Goal: Task Accomplishment & Management: Complete application form

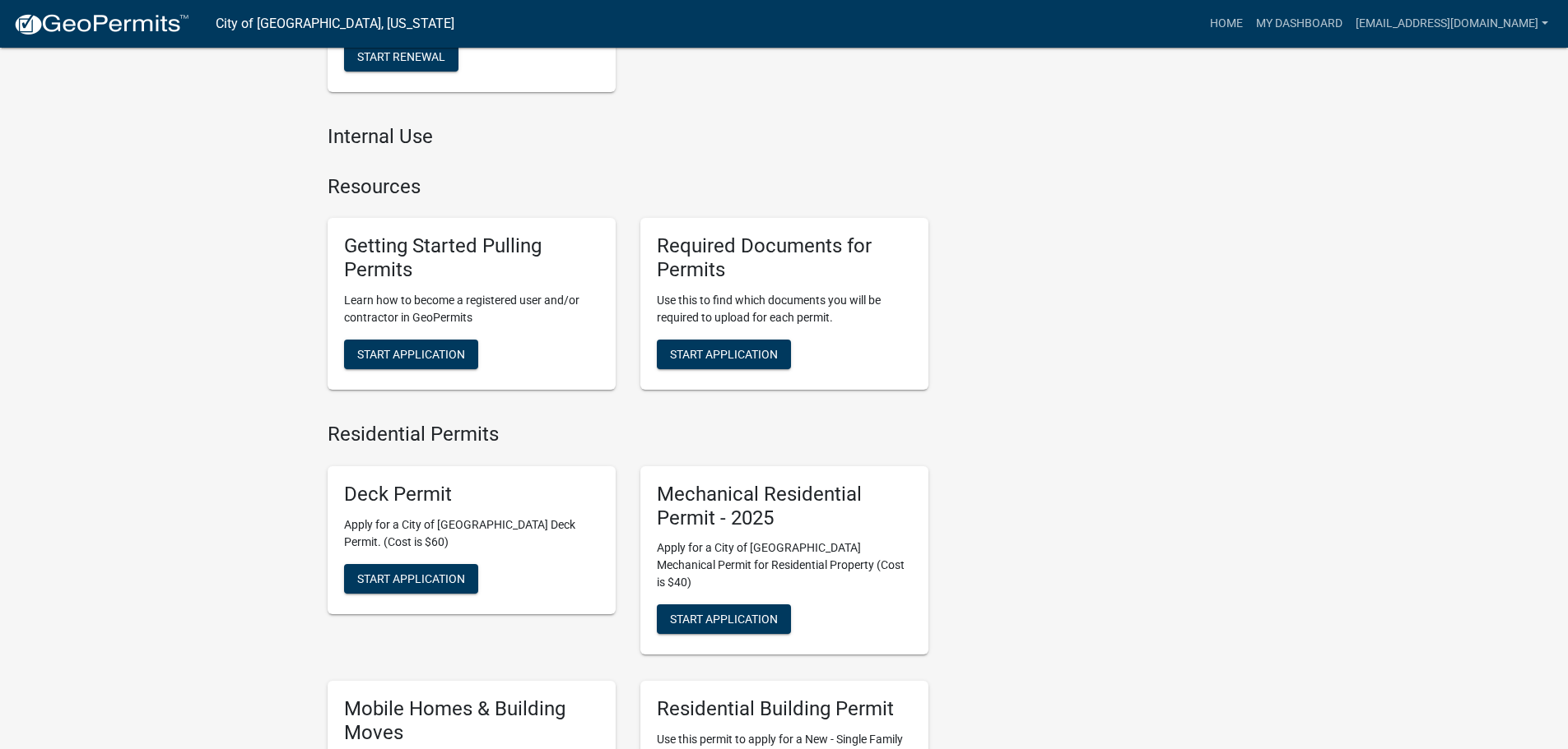
scroll to position [576, 0]
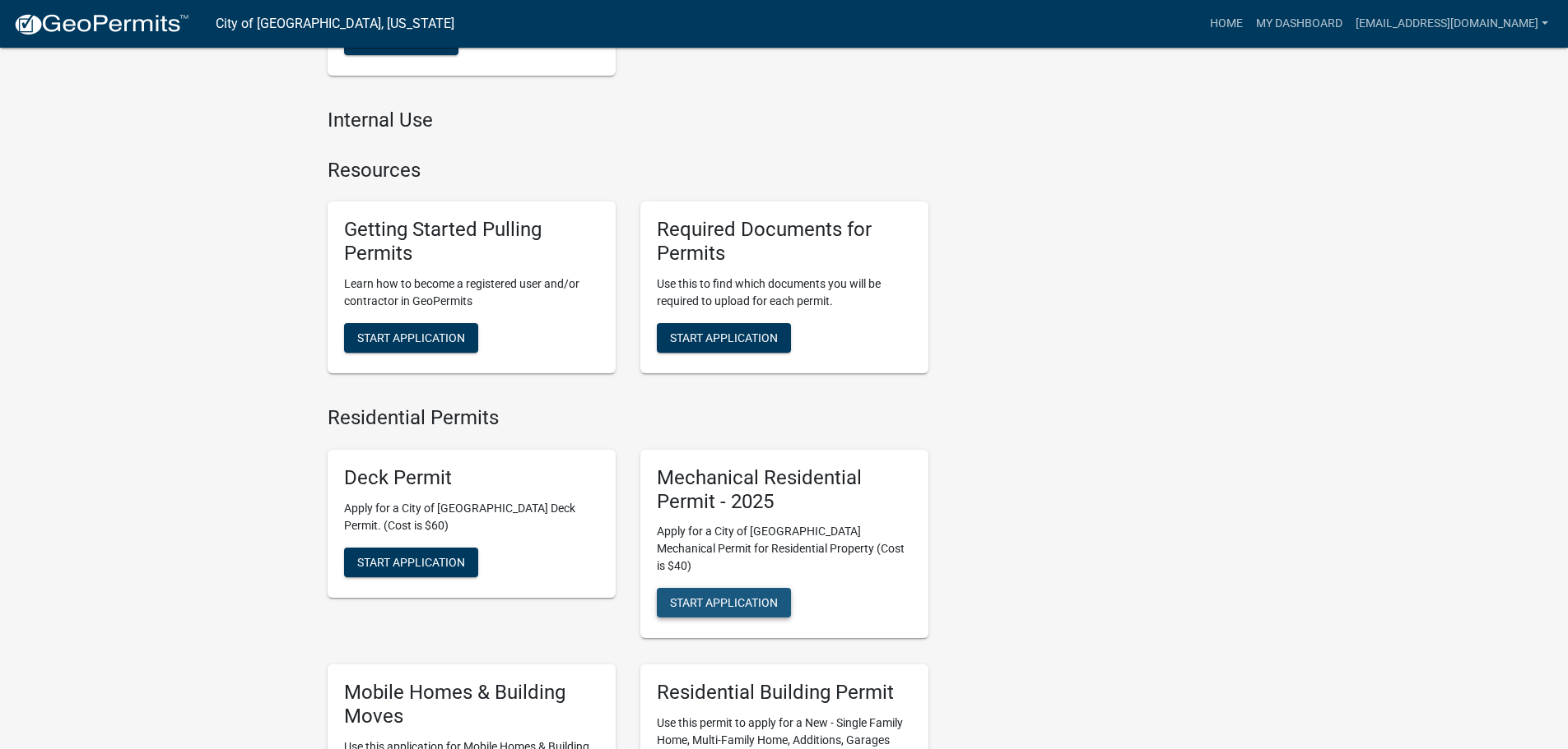
click at [725, 596] on span "Start Application" at bounding box center [723, 602] width 108 height 13
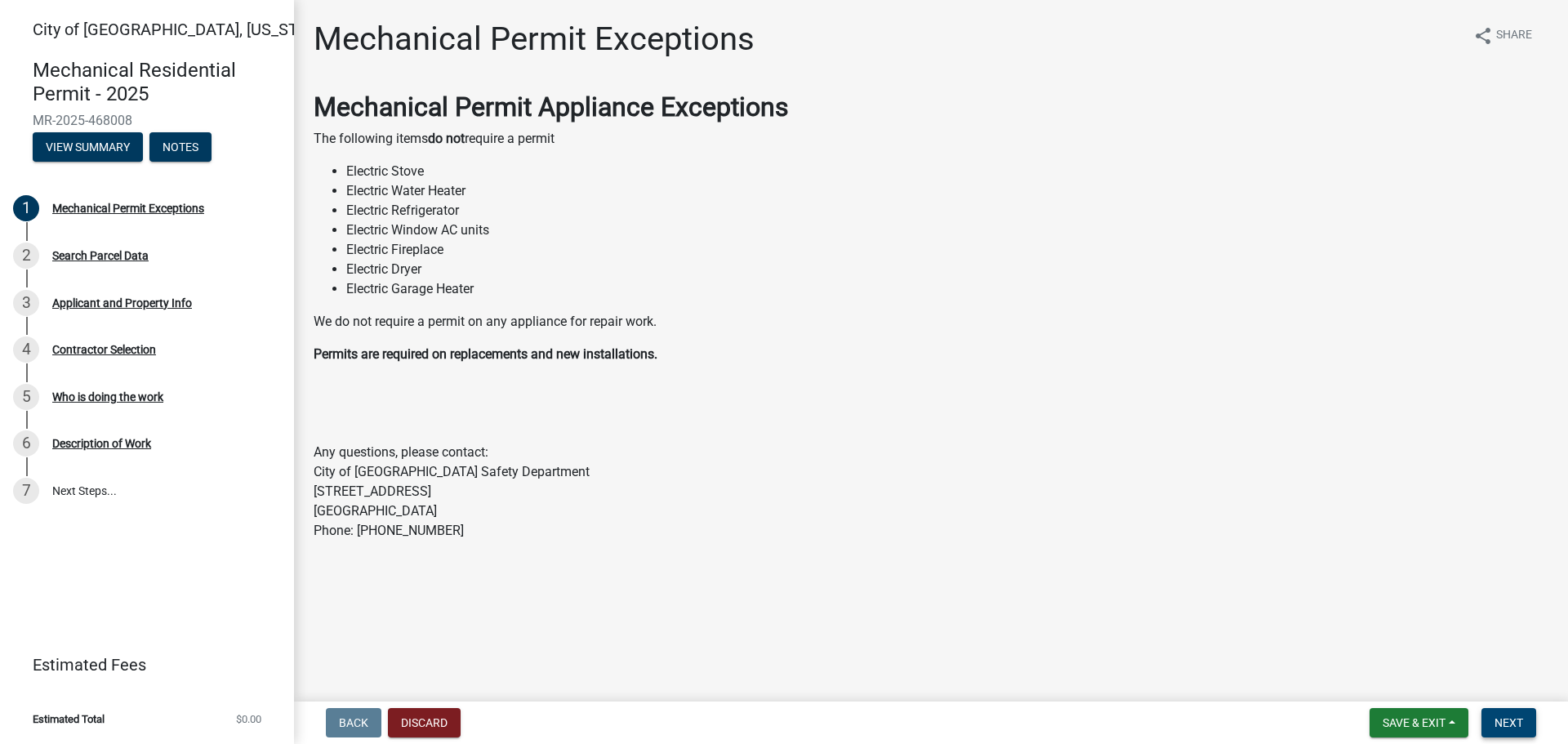
click at [1510, 729] on span "Next" at bounding box center [1509, 723] width 28 height 13
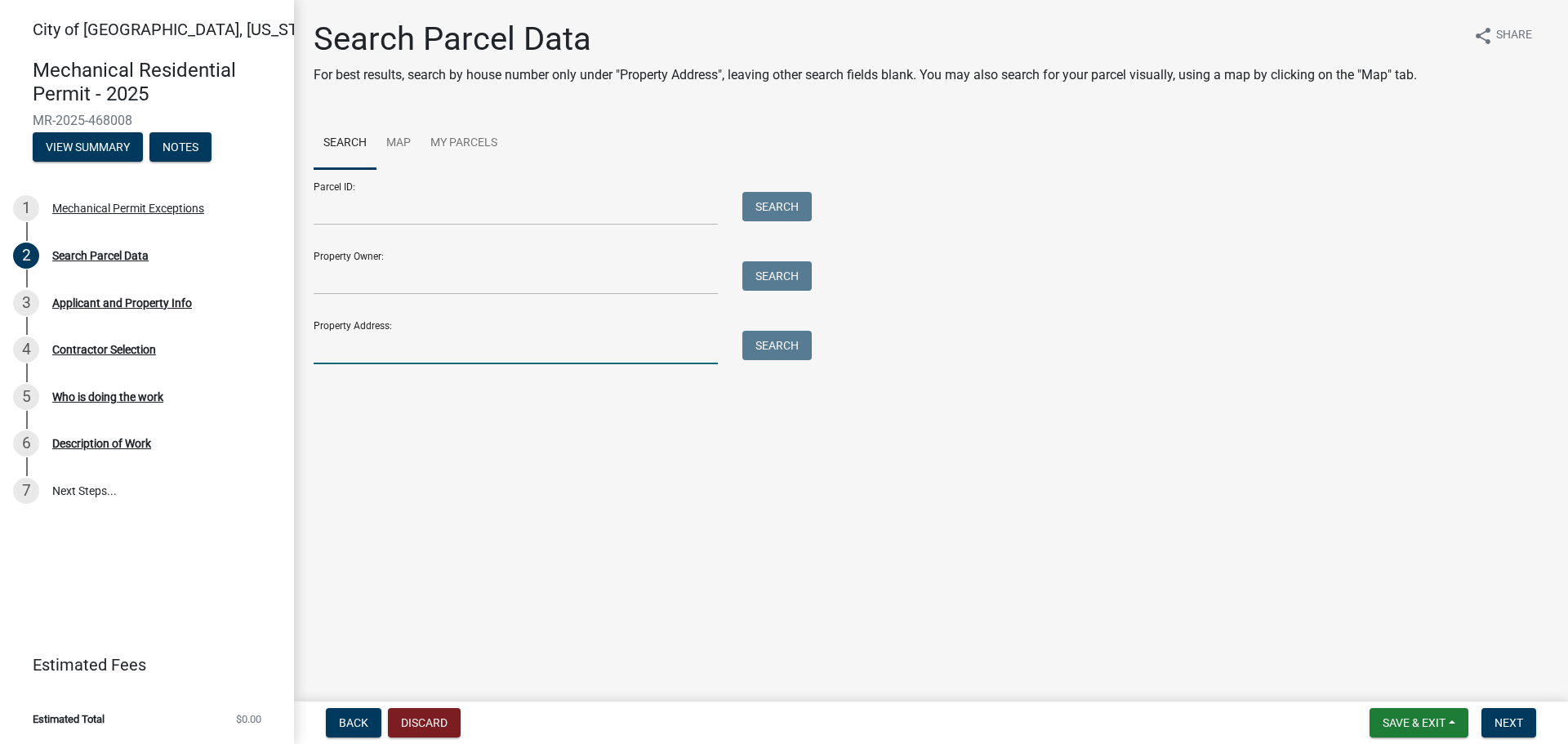
click at [455, 356] on input "Property Address:" at bounding box center [516, 348] width 404 height 33
type input "1326 Franklin"
click at [777, 348] on button "Search" at bounding box center [777, 346] width 69 height 29
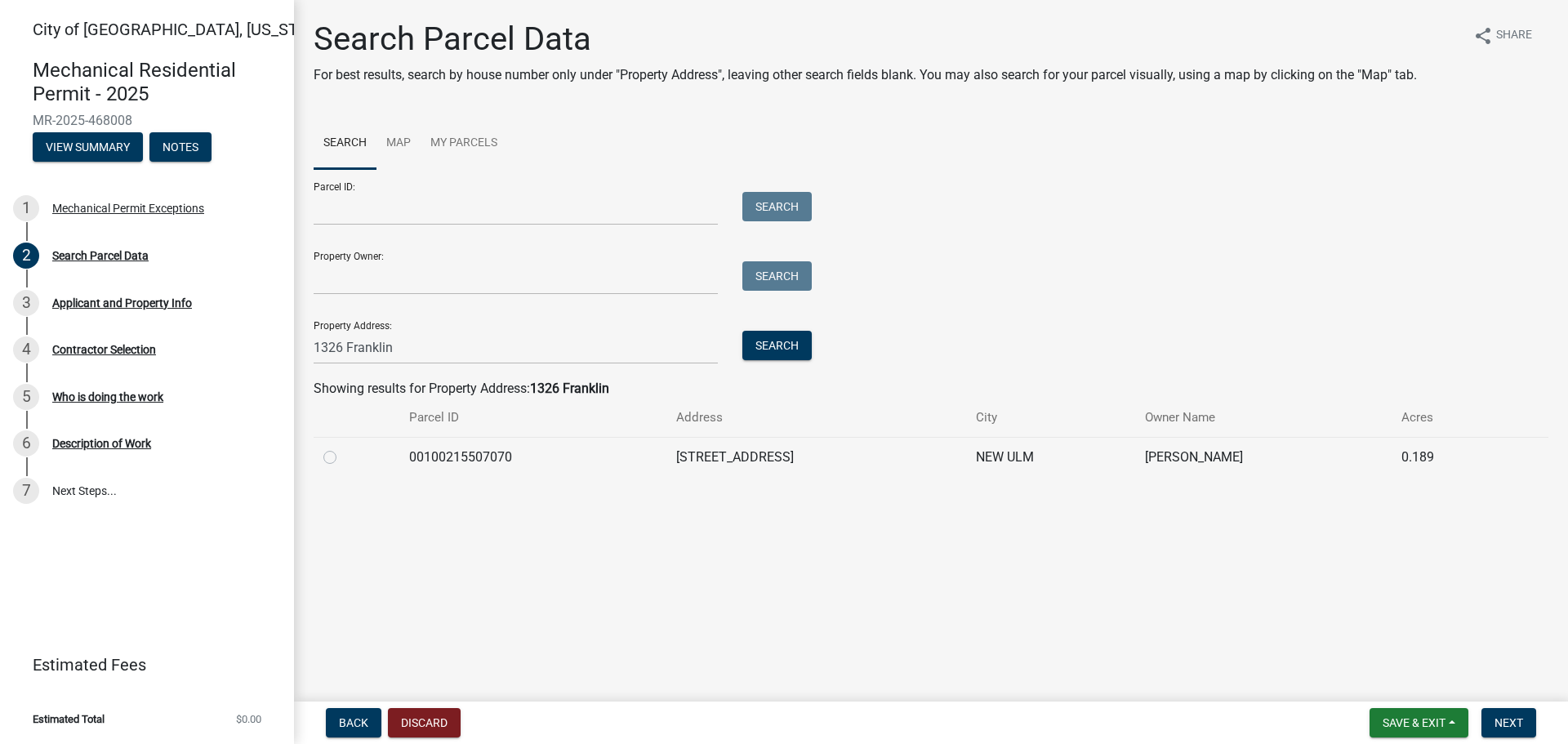
click at [336, 464] on div at bounding box center [356, 457] width 66 height 20
click at [333, 464] on div at bounding box center [356, 457] width 66 height 20
click at [343, 448] on label at bounding box center [343, 448] width 0 height 0
click at [343, 458] on input "radio" at bounding box center [348, 453] width 10 height 10
radio input "true"
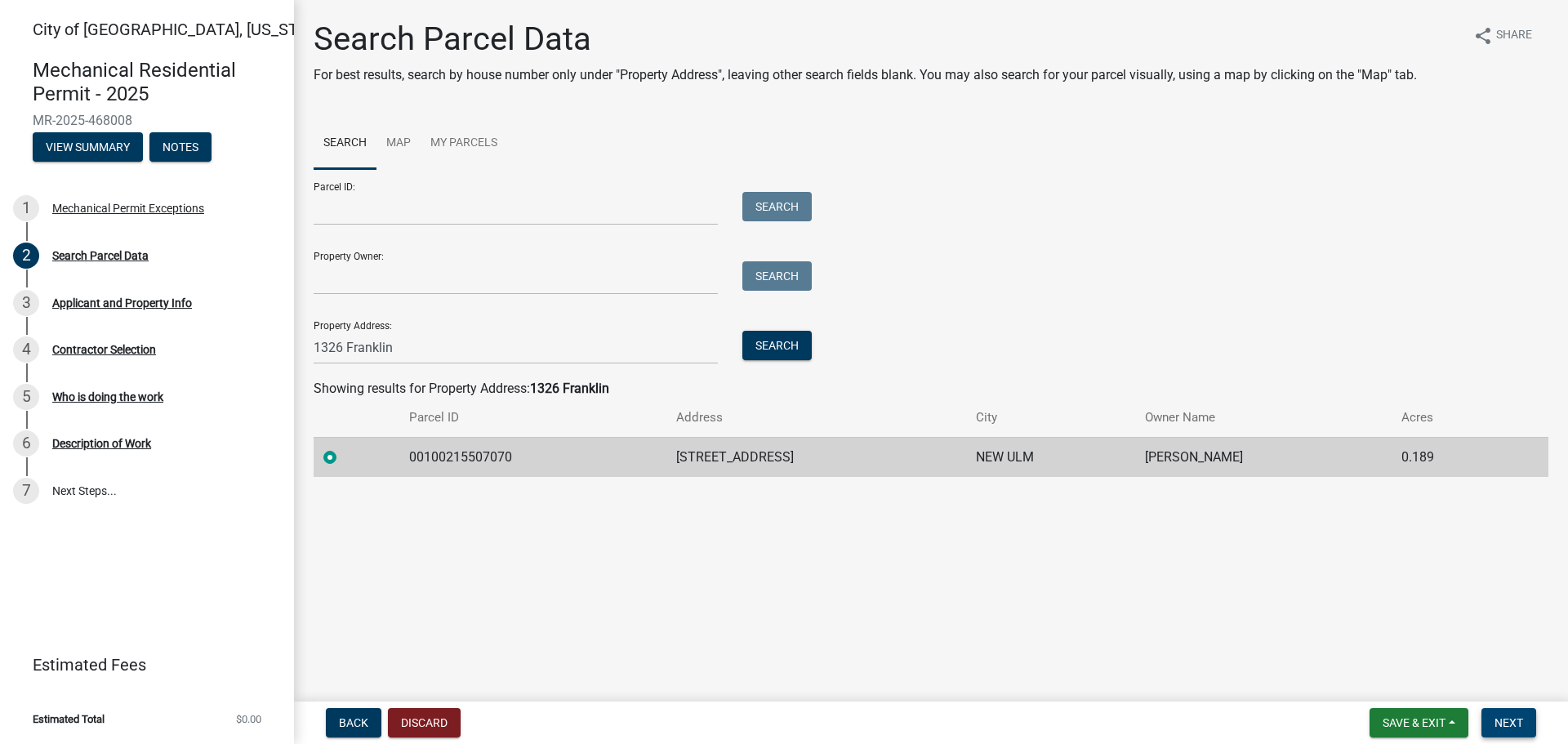
click at [1509, 721] on span "Next" at bounding box center [1509, 723] width 28 height 13
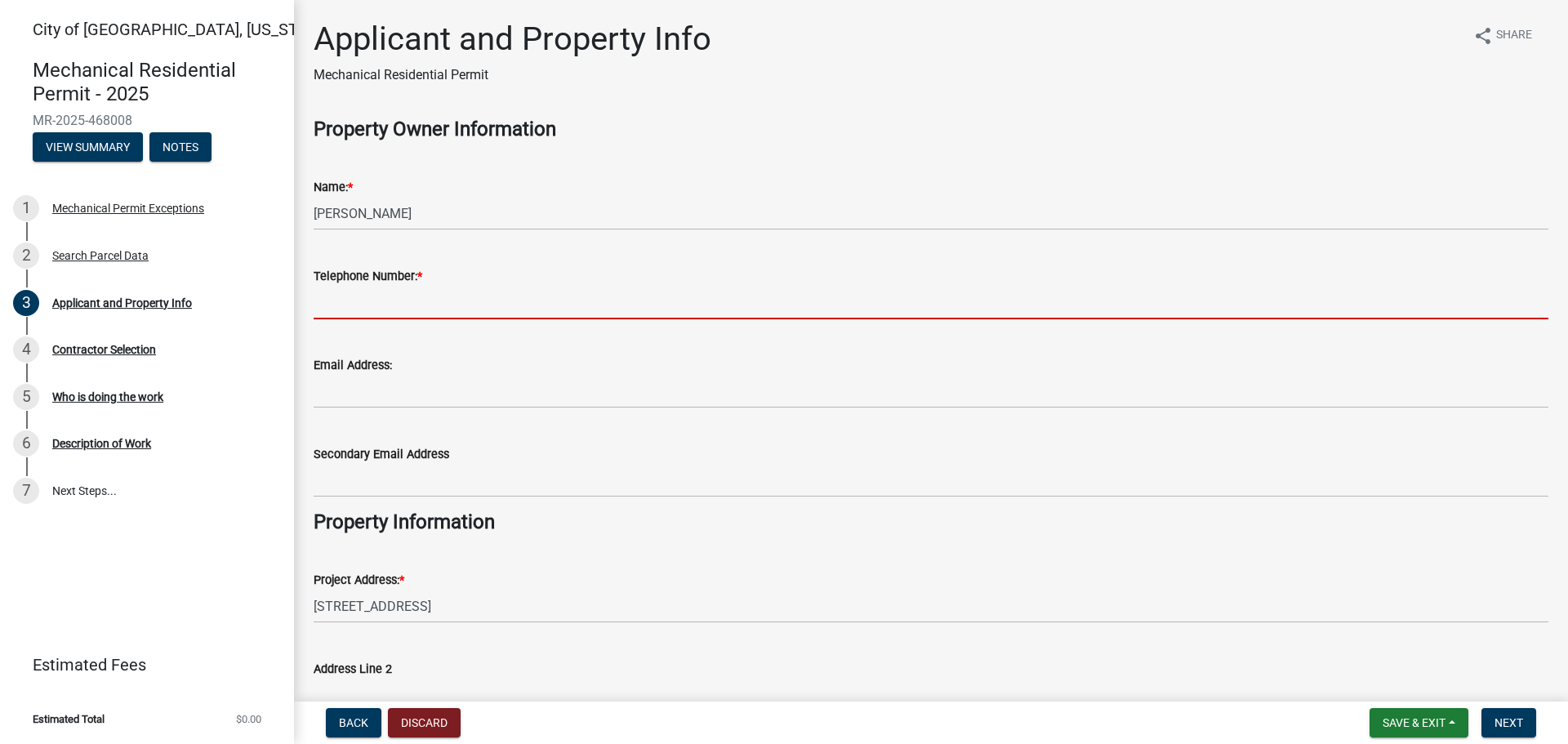
click at [416, 298] on input "Telephone Number: *" at bounding box center [932, 302] width 1235 height 33
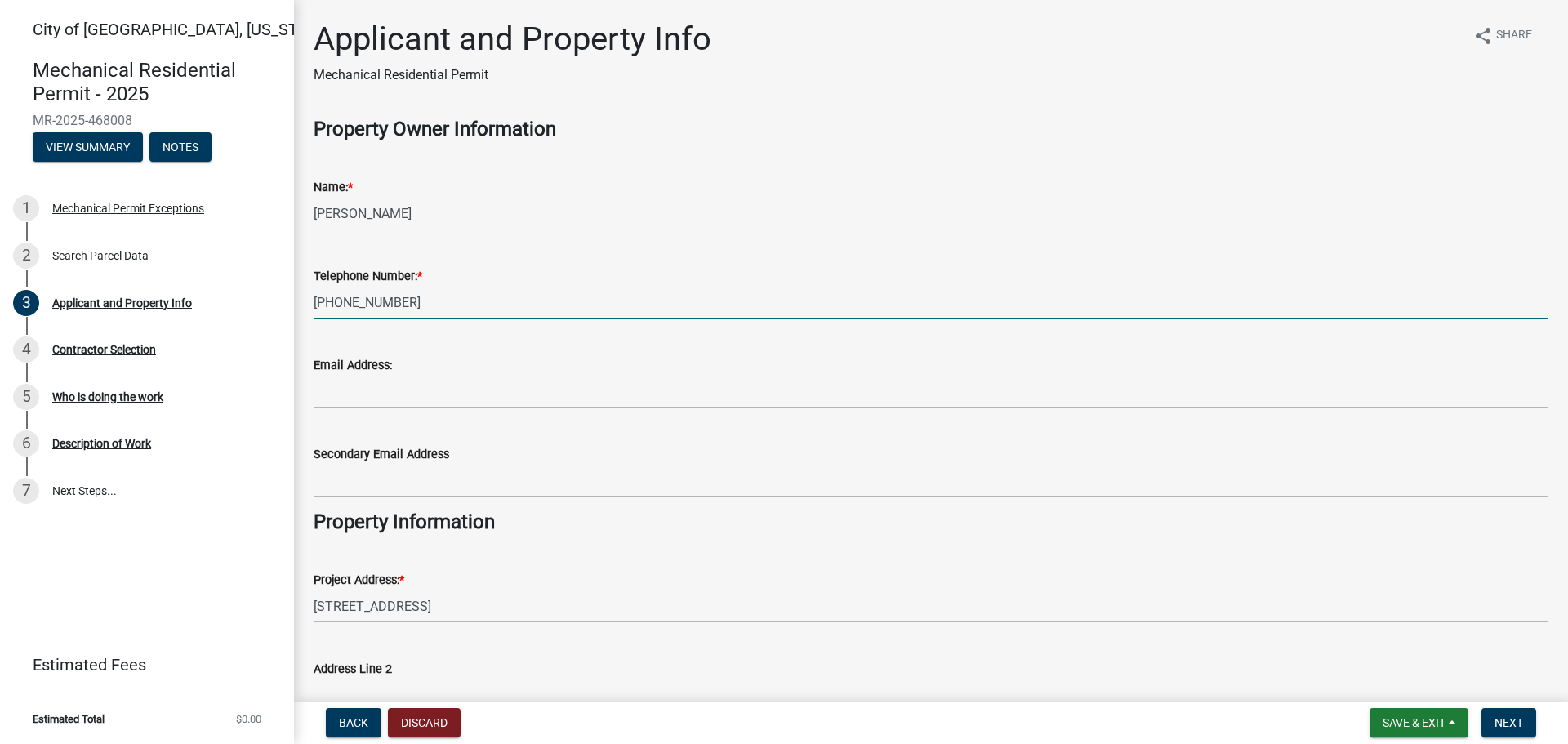
type input "[PHONE_NUMBER]"
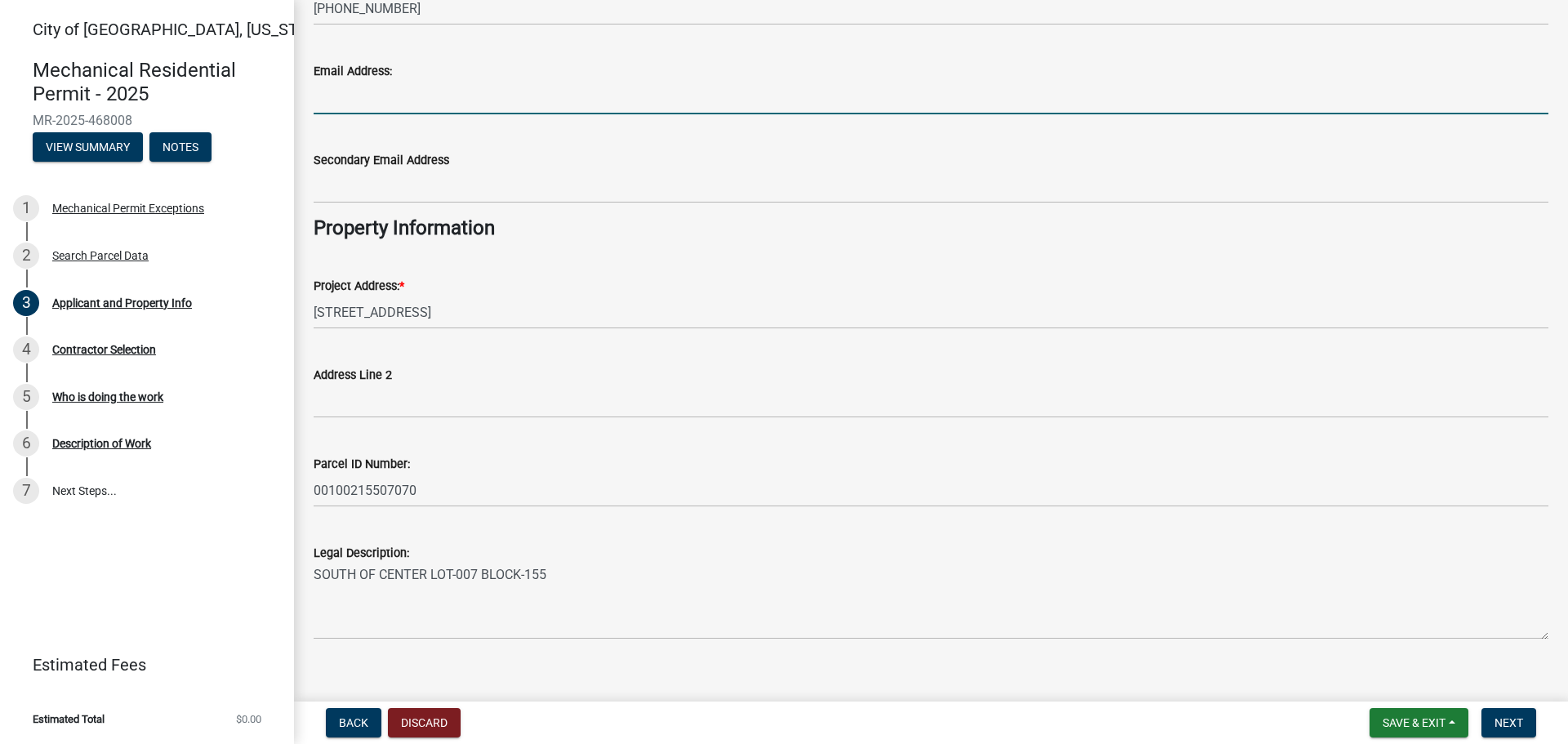
scroll to position [316, 0]
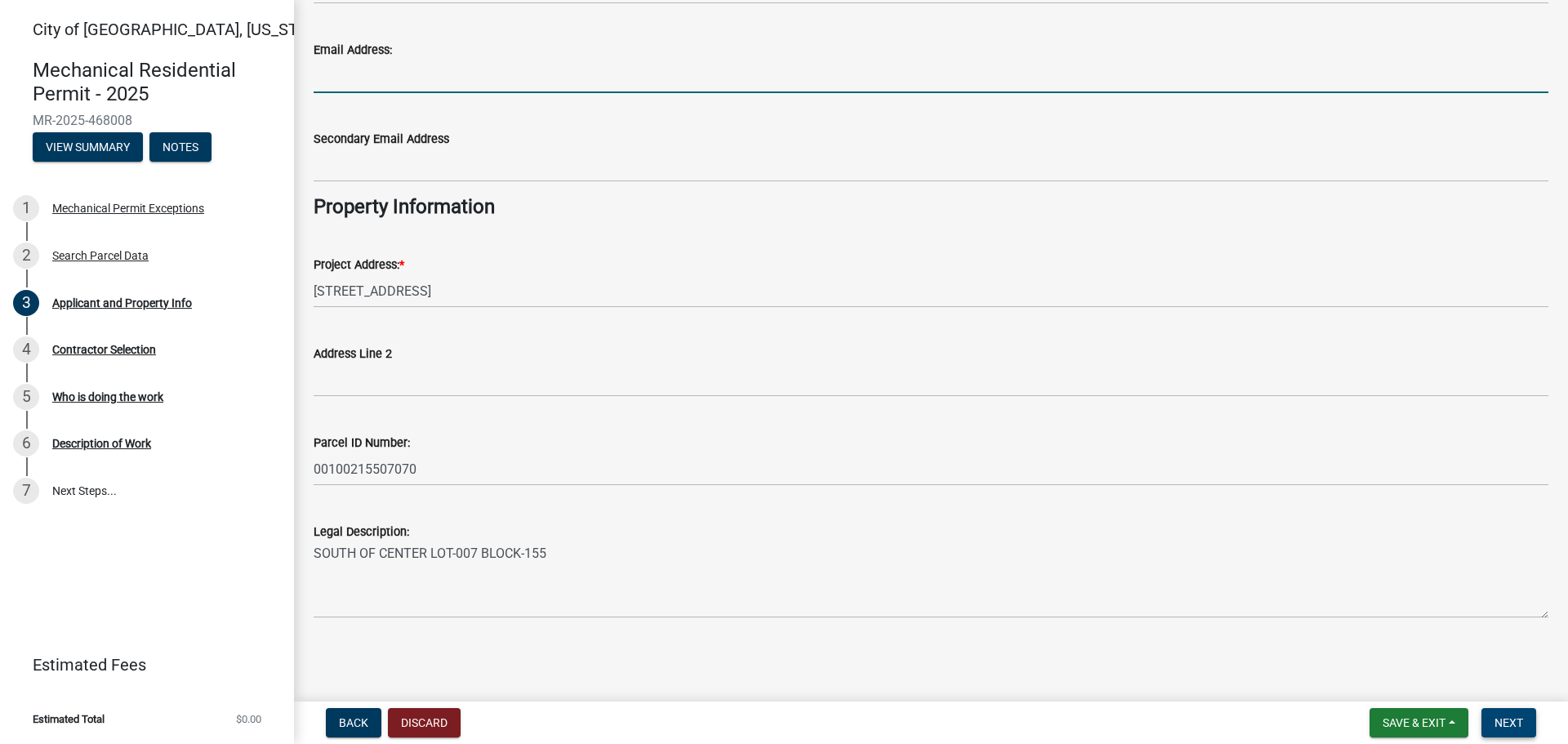
click at [1510, 720] on span "Next" at bounding box center [1509, 723] width 28 height 13
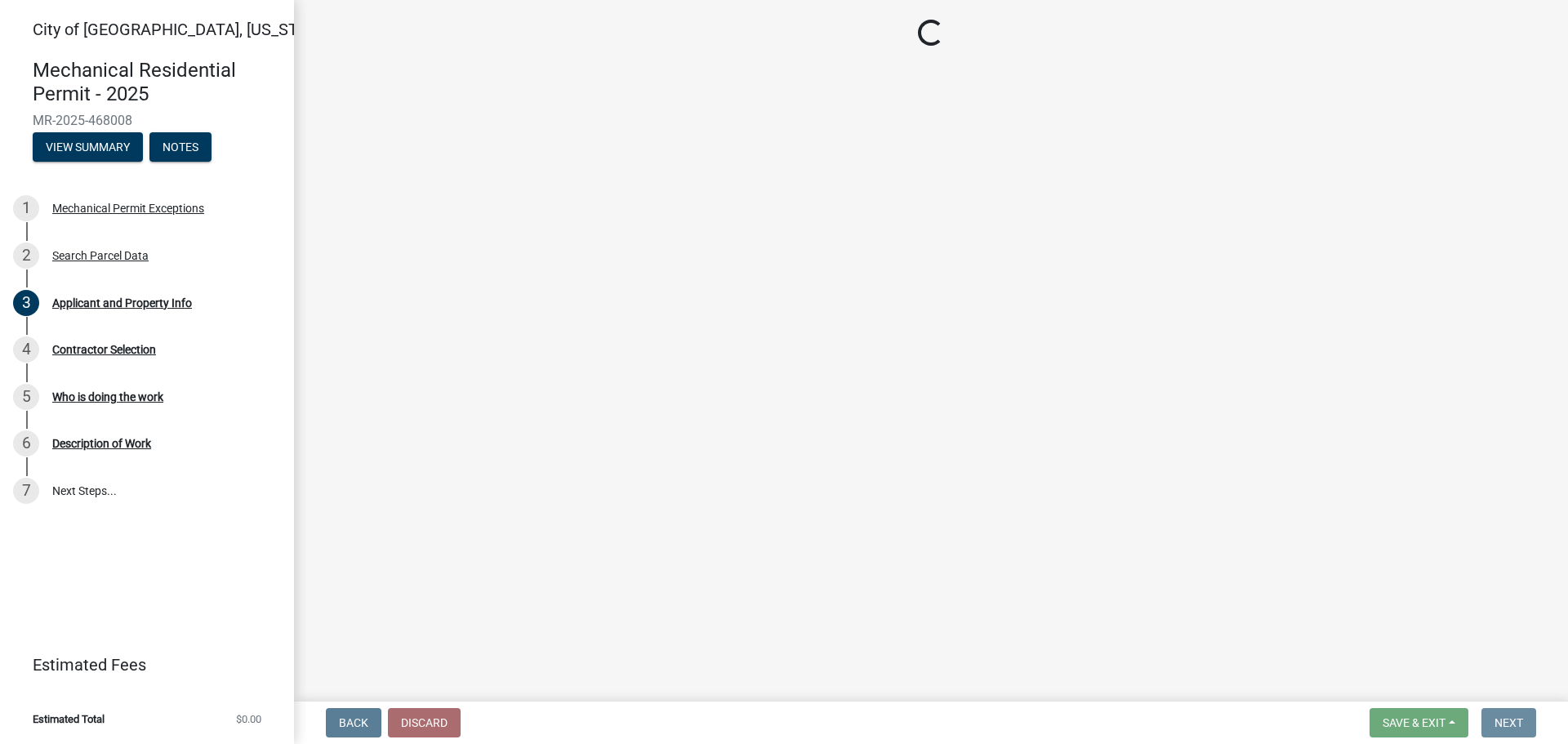
scroll to position [0, 0]
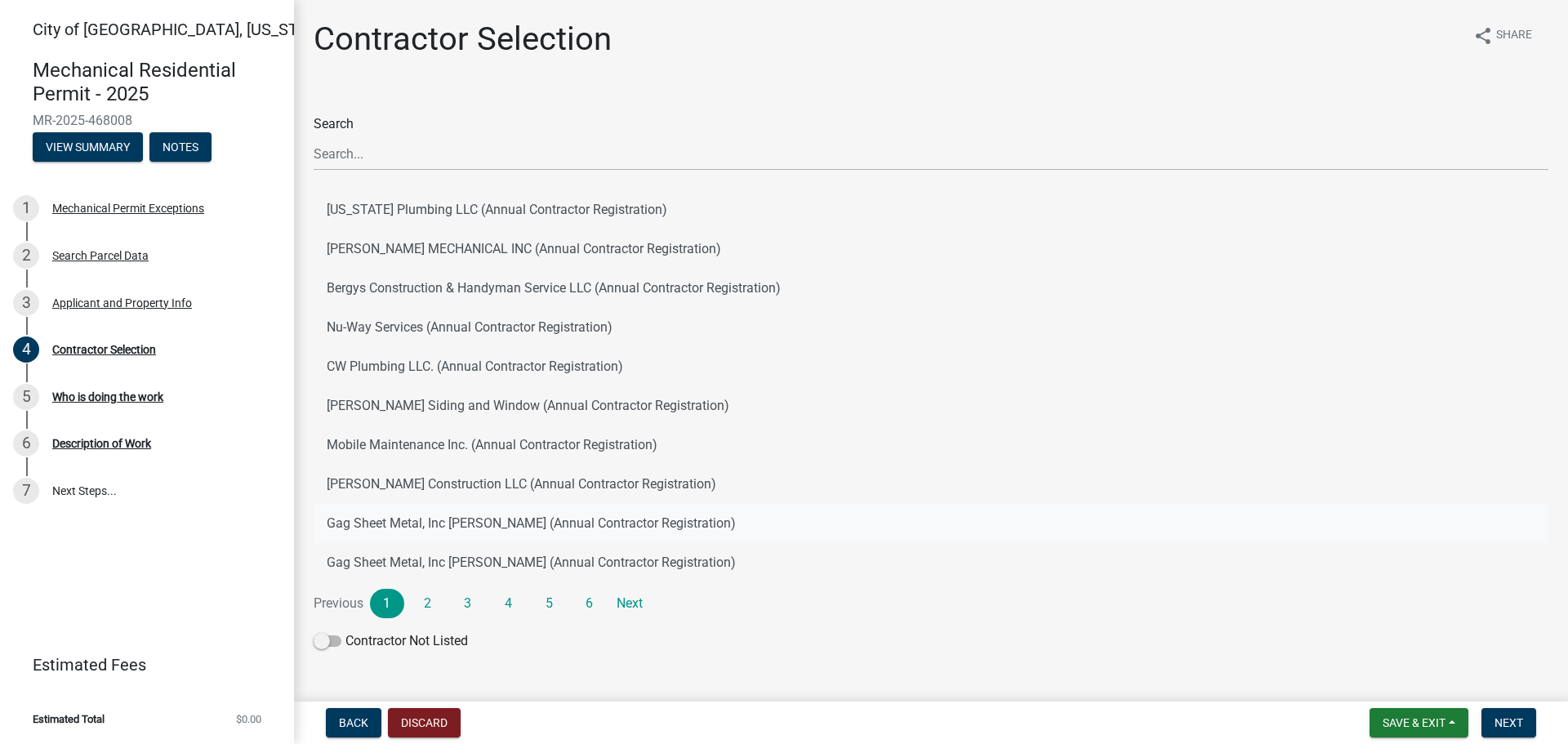
click at [477, 532] on button "Gag Sheet Metal, Inc [PERSON_NAME] (Annual Contractor Registration)" at bounding box center [932, 524] width 1235 height 39
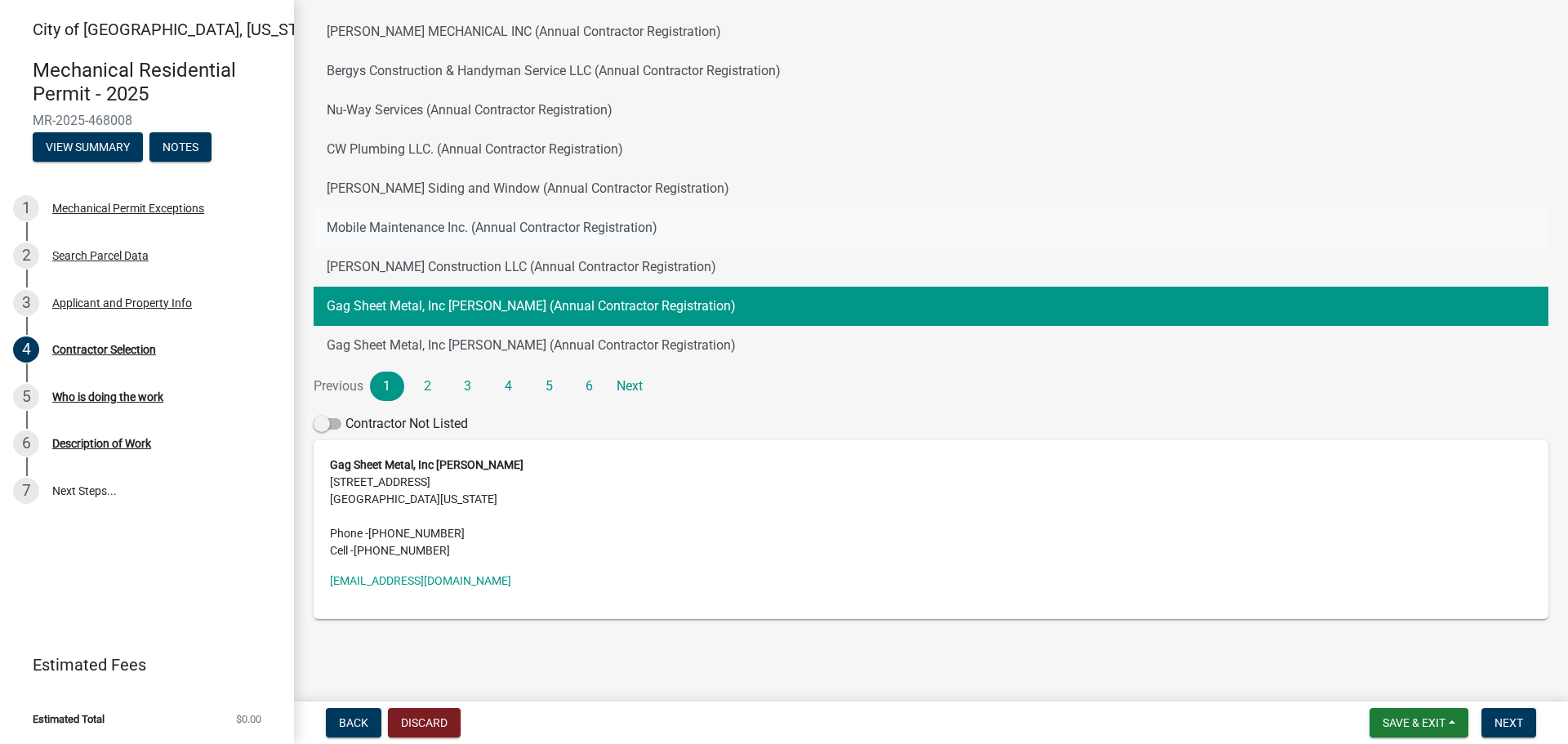
scroll to position [218, 0]
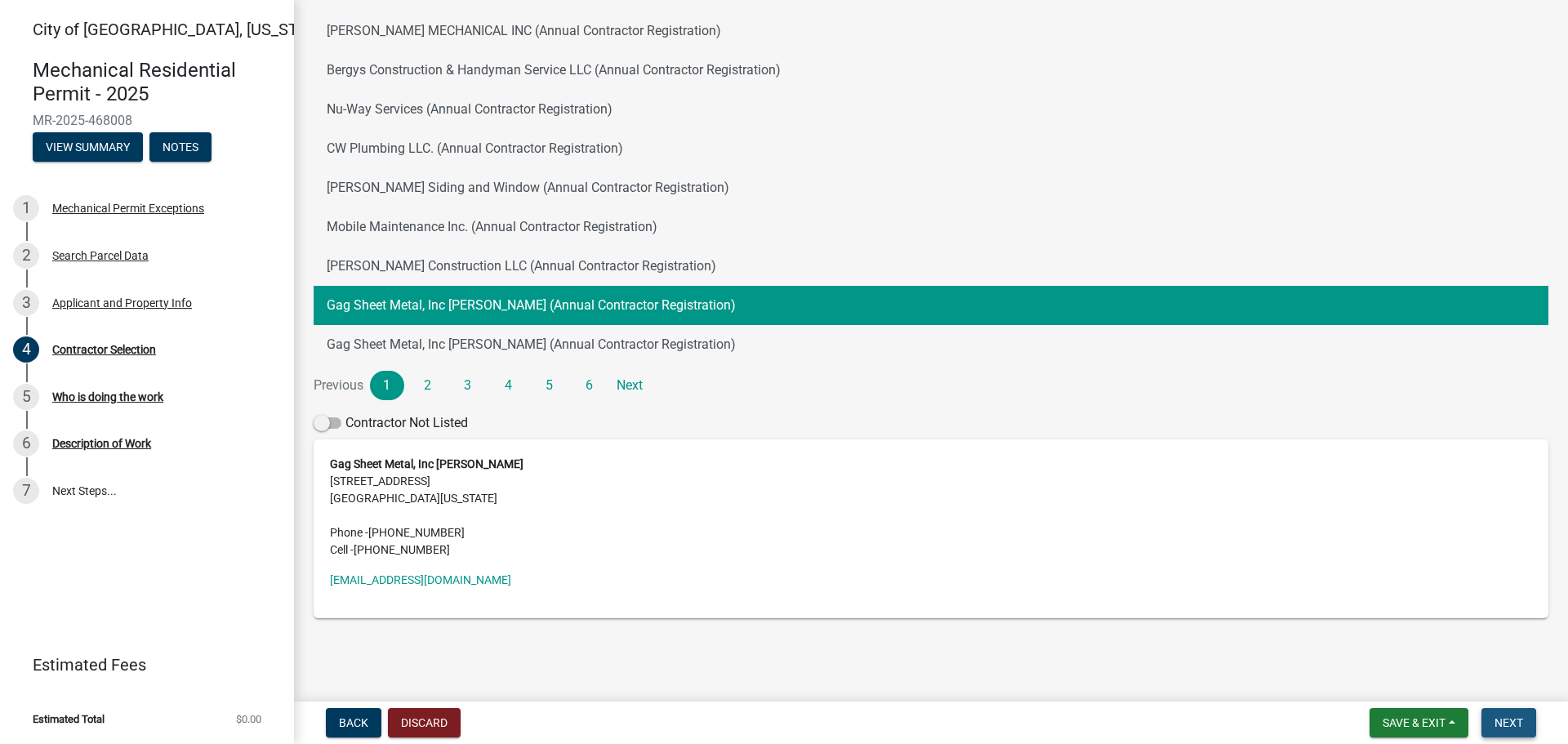
click at [1505, 726] on span "Next" at bounding box center [1509, 723] width 28 height 13
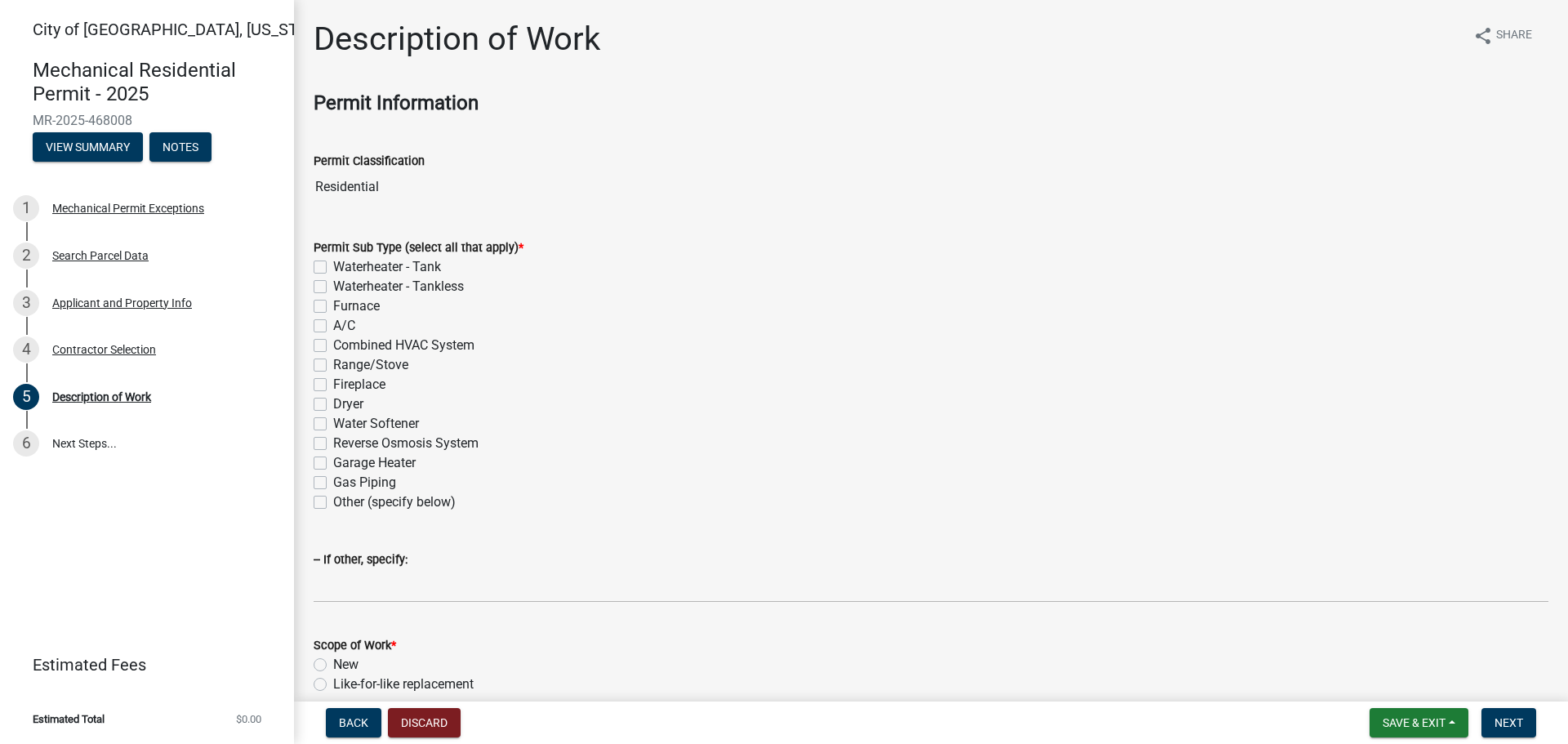
click at [333, 310] on label "Furnace" at bounding box center [356, 306] width 46 height 20
click at [333, 307] on input "Furnace" at bounding box center [338, 302] width 10 height 10
checkbox input "true"
checkbox input "false"
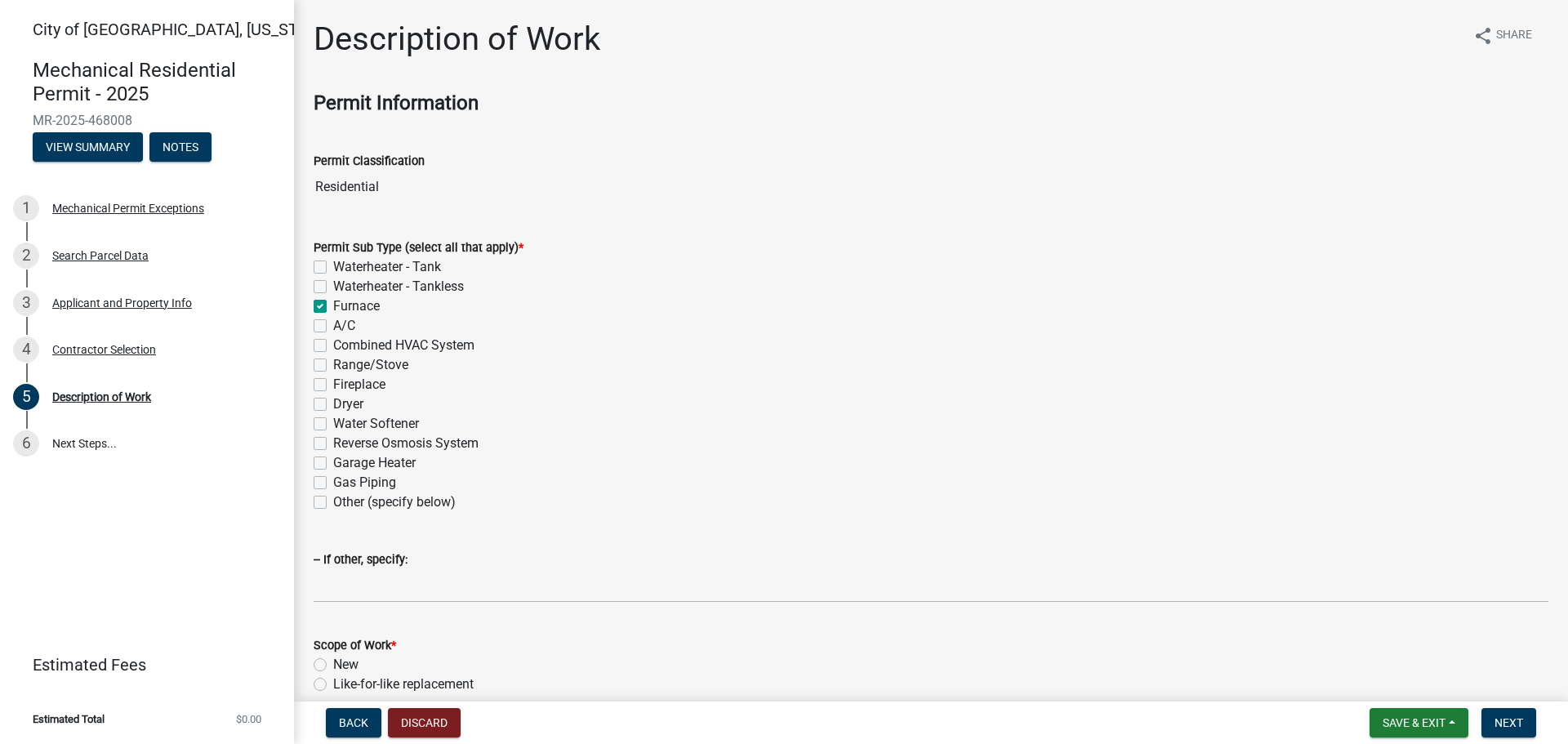
checkbox input "true"
checkbox input "false"
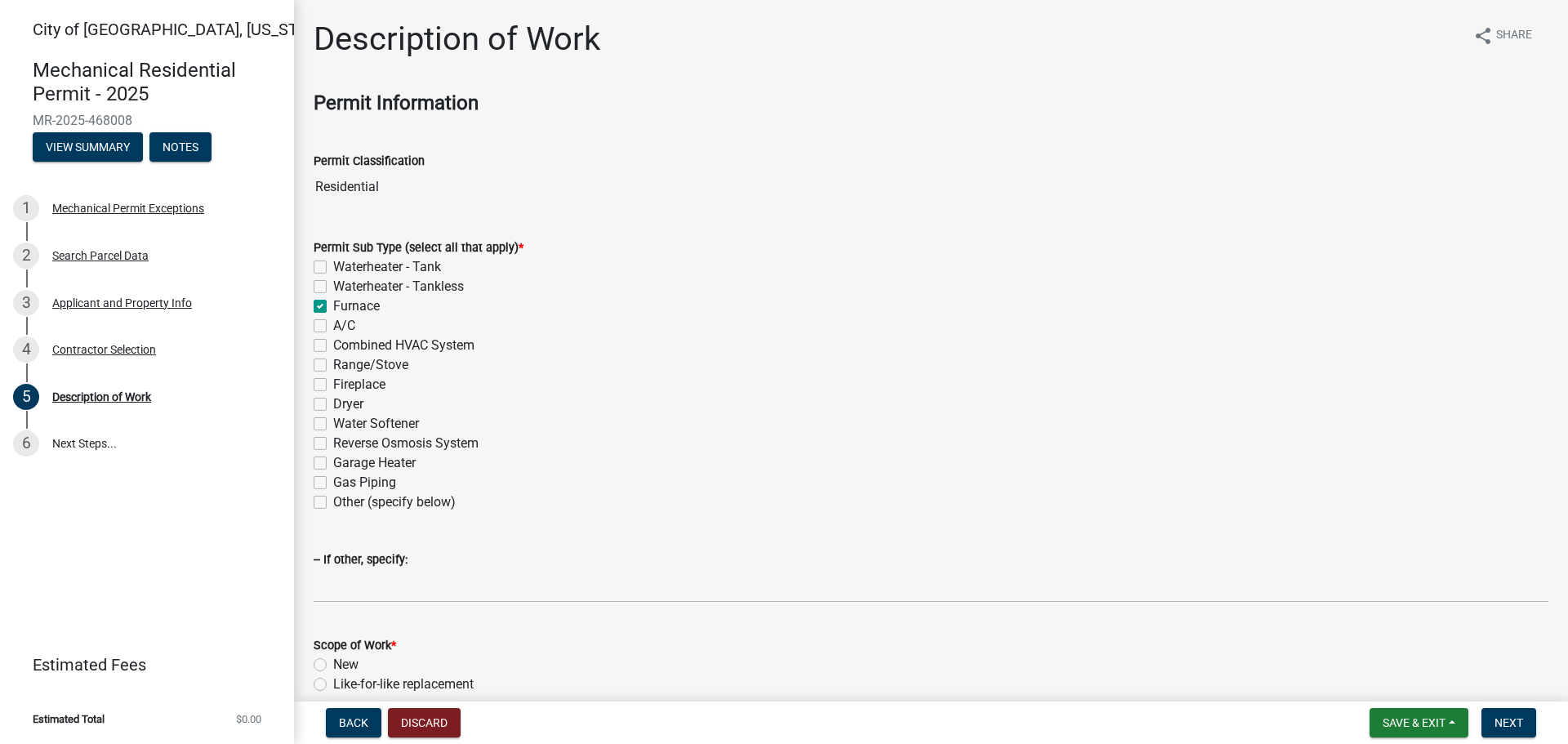
checkbox input "false"
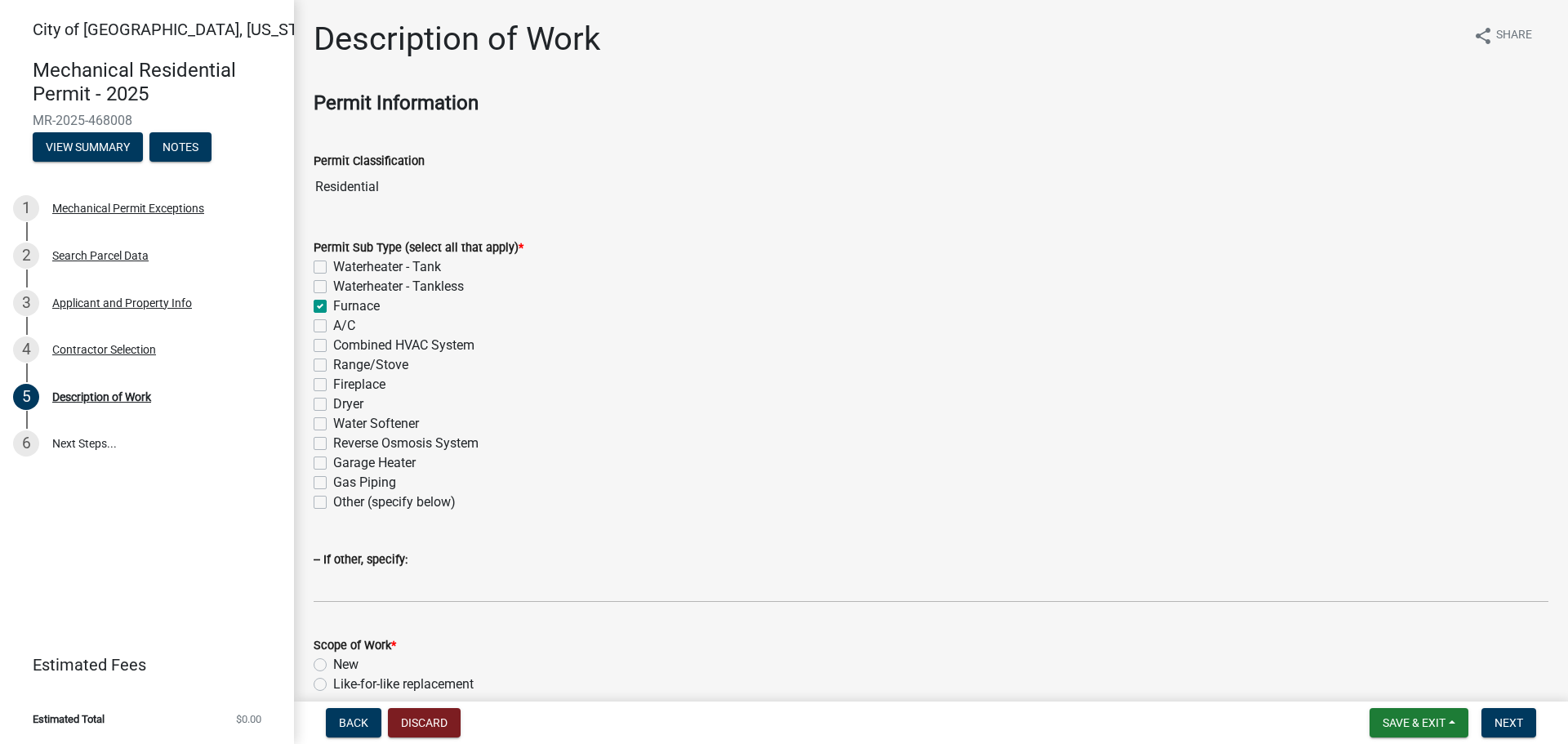
checkbox input "false"
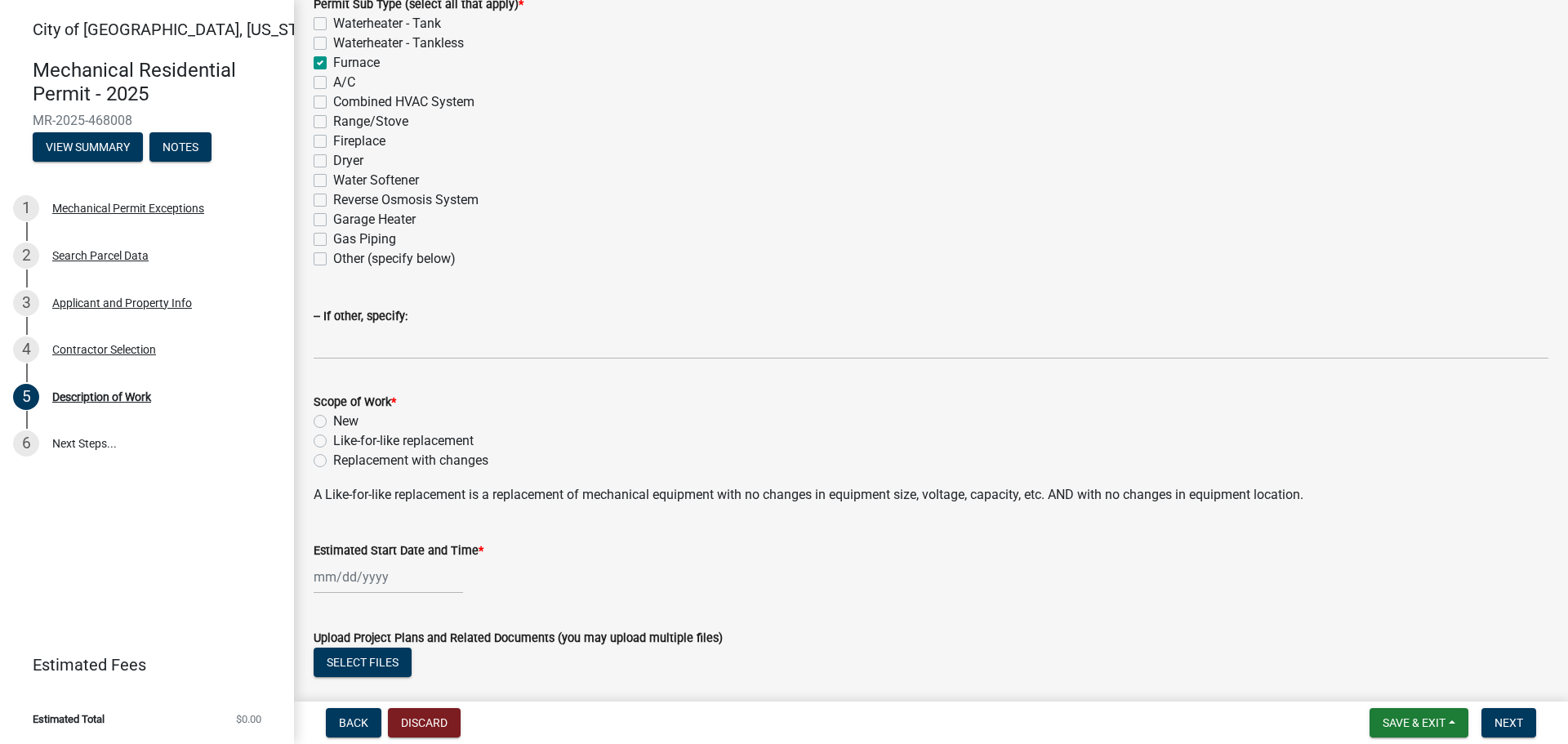
scroll to position [245, 0]
click at [333, 442] on label "Like-for-like replacement" at bounding box center [403, 439] width 141 height 20
click at [333, 440] on input "Like-for-like replacement" at bounding box center [338, 435] width 10 height 10
radio input "true"
click at [349, 578] on div at bounding box center [389, 575] width 149 height 33
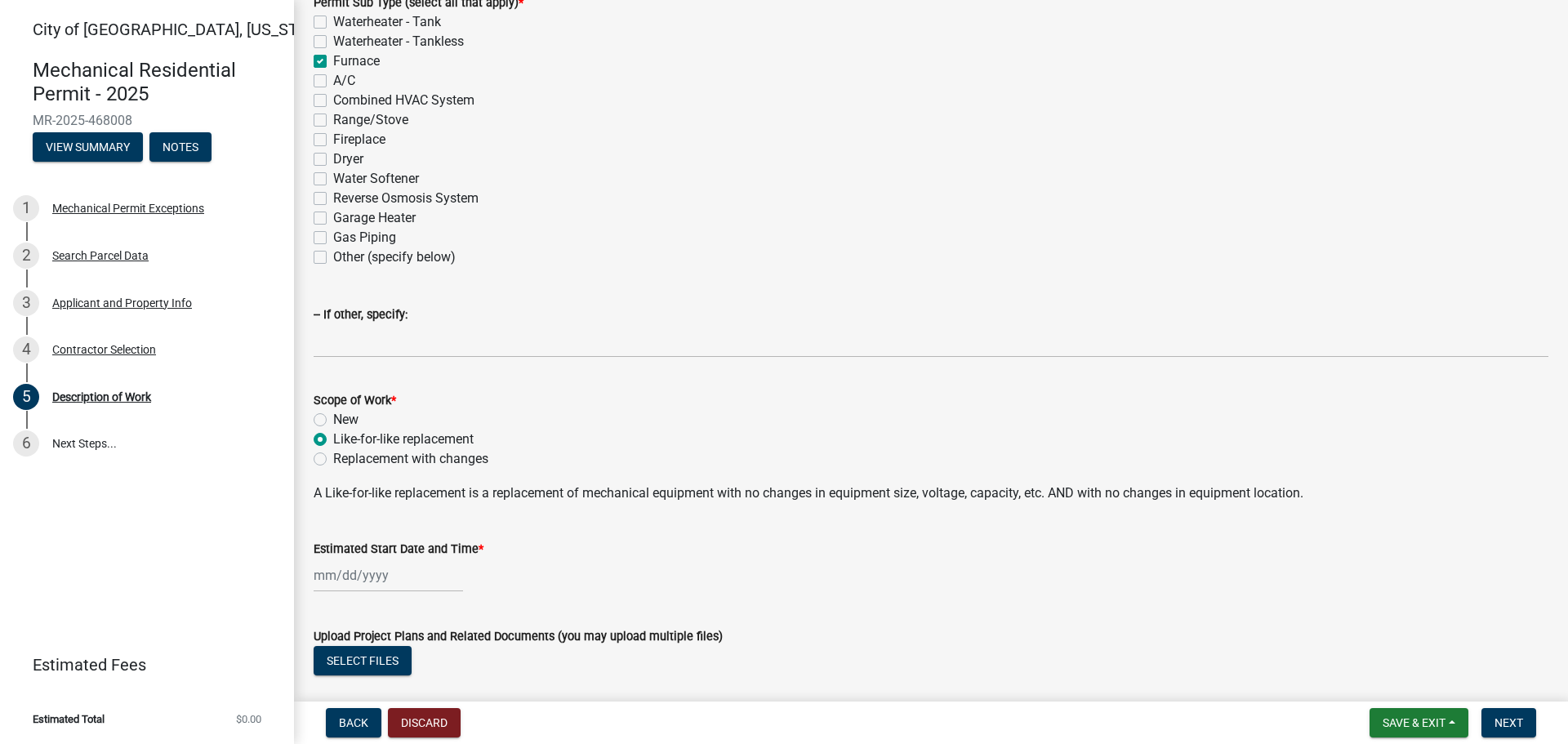
select select "8"
select select "2025"
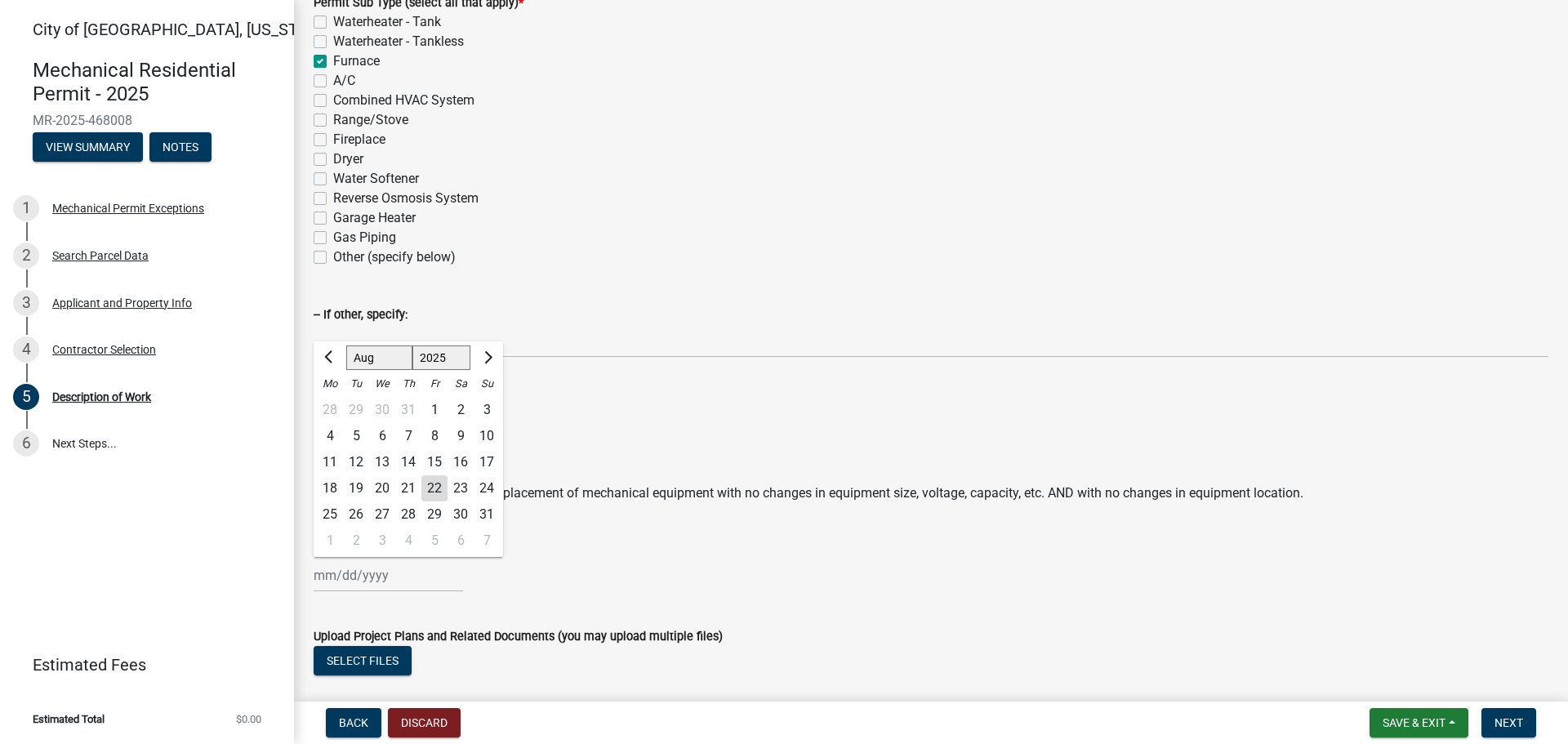
click at [357, 517] on div "26" at bounding box center [356, 515] width 26 height 26
type input "[DATE]"
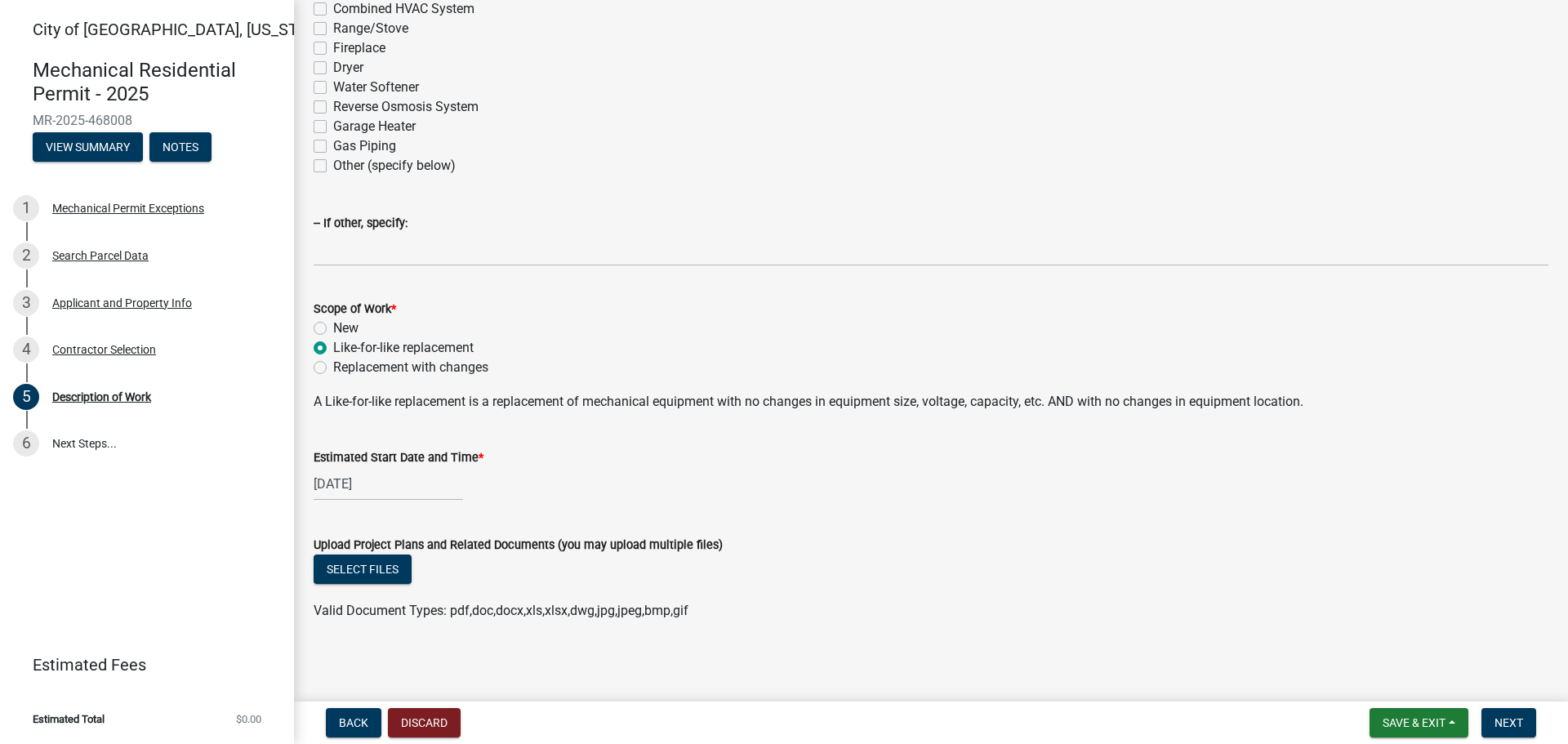
scroll to position [341, 0]
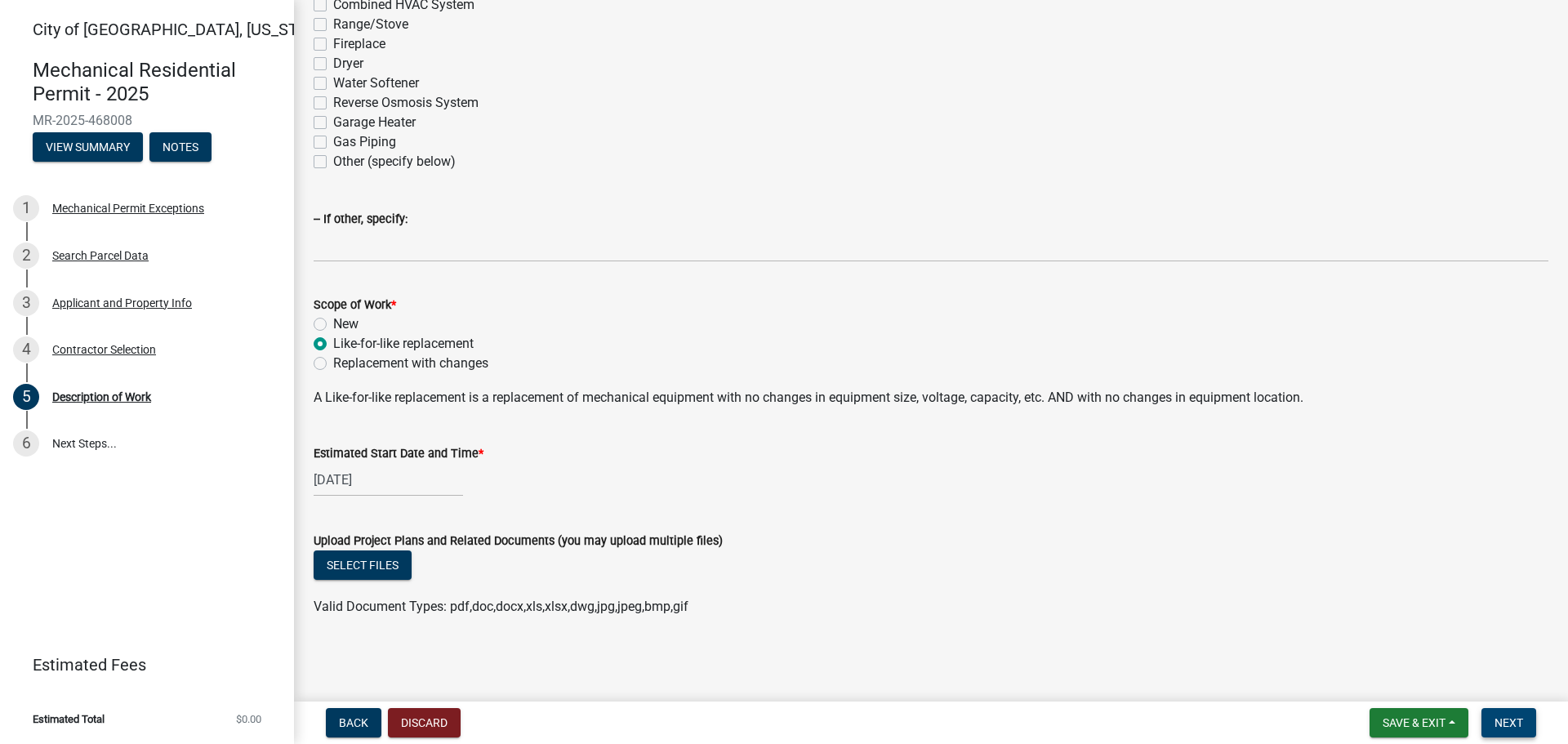
click at [1508, 727] on span "Next" at bounding box center [1509, 723] width 28 height 13
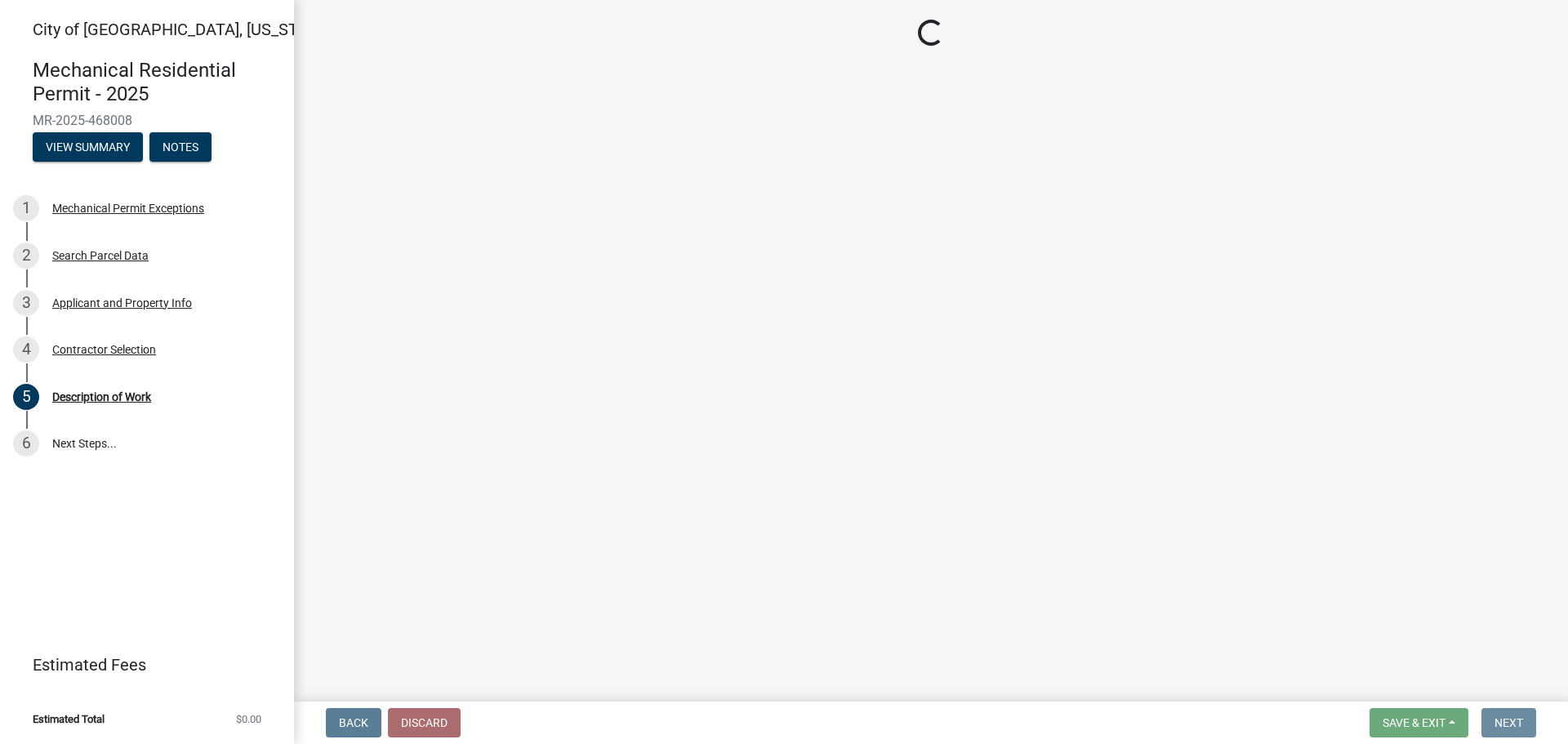
scroll to position [0, 0]
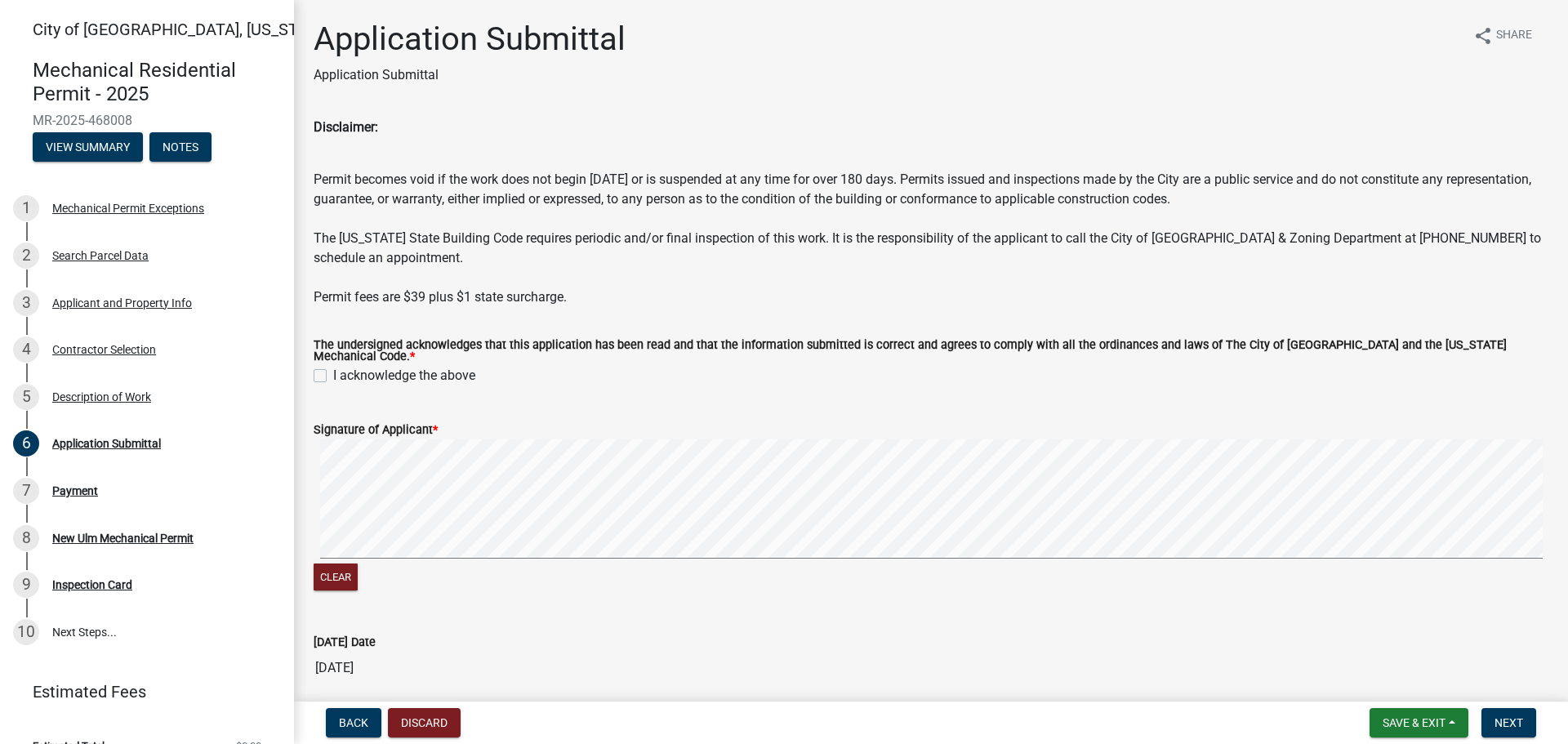
drag, startPoint x: 324, startPoint y: 366, endPoint x: 333, endPoint y: 396, distance: 31.3
click at [333, 367] on label "I acknowledge the above" at bounding box center [404, 376] width 142 height 20
click at [333, 367] on input "I acknowledge the above" at bounding box center [338, 372] width 10 height 10
checkbox input "true"
click at [1511, 725] on span "Next" at bounding box center [1509, 723] width 28 height 13
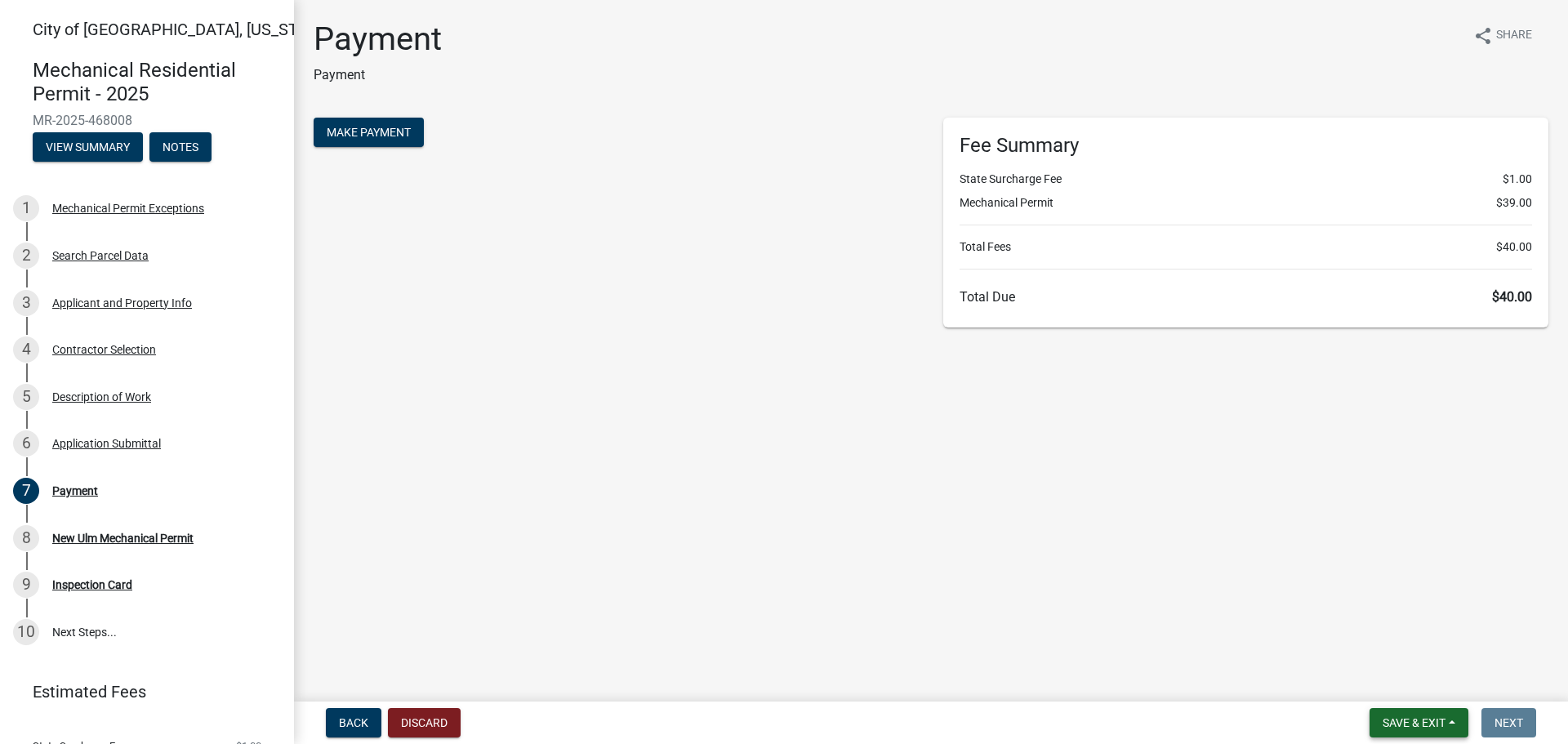
click at [1409, 726] on span "Save & Exit" at bounding box center [1414, 723] width 63 height 13
click at [1372, 594] on main "Payment Payment share Share Make Payment Fee Summary State Surcharge Fee $1.00 …" at bounding box center [931, 348] width 1274 height 695
click at [1402, 723] on span "Save & Exit" at bounding box center [1414, 723] width 63 height 13
click at [368, 136] on span "Make Payment" at bounding box center [369, 132] width 84 height 13
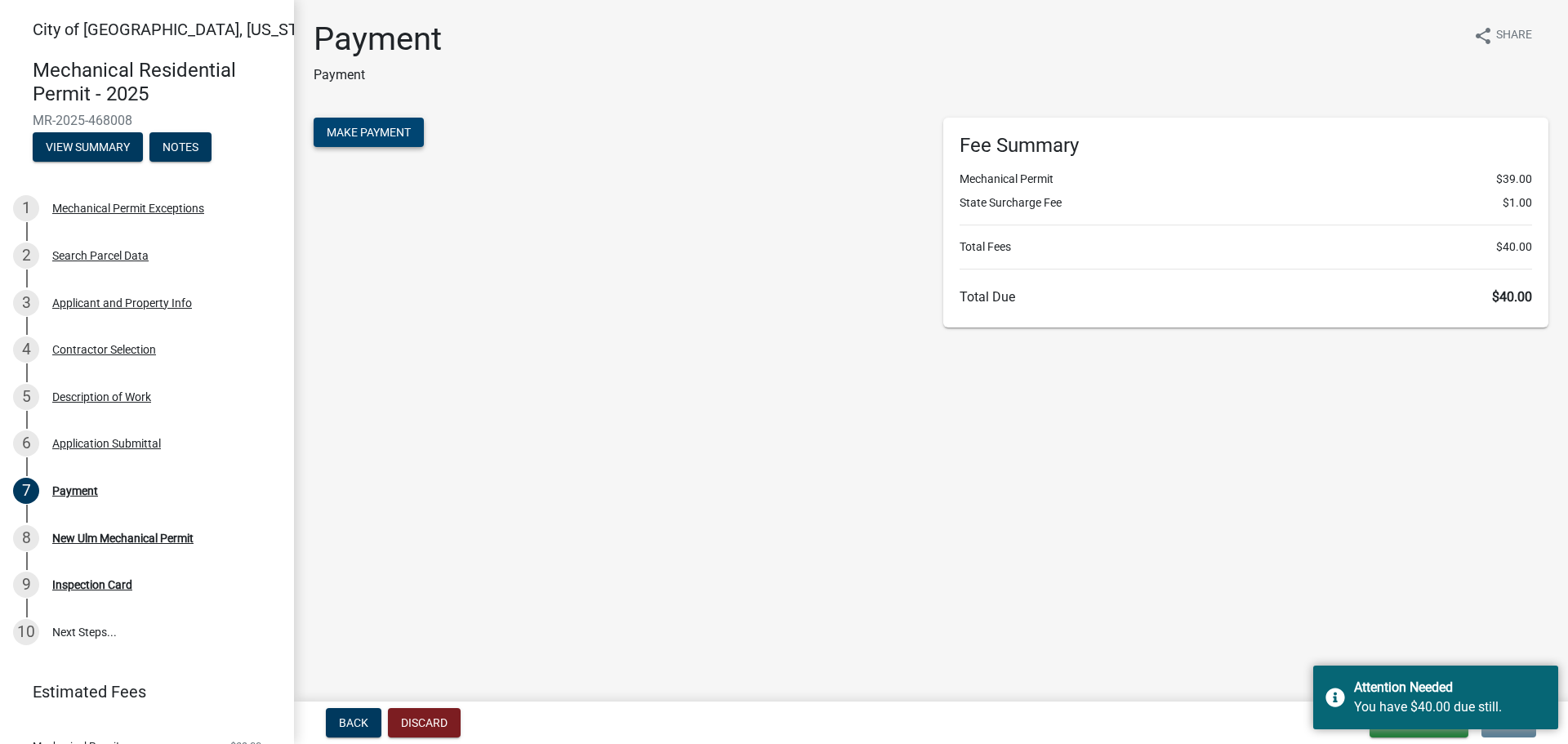
click at [387, 131] on span "Make Payment" at bounding box center [369, 132] width 84 height 13
